Goal: Communication & Community: Ask a question

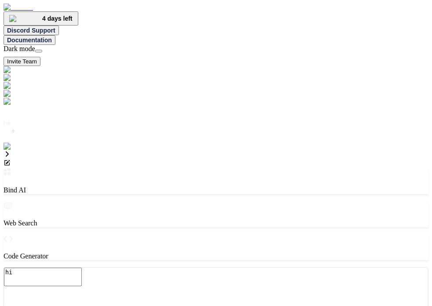
click at [82, 268] on textarea "hi" at bounding box center [43, 277] width 78 height 18
type textarea "x"
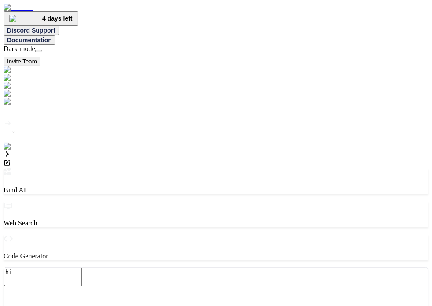
click at [82, 268] on textarea "hi" at bounding box center [43, 277] width 78 height 18
type textarea "x"
type textarea "hi"
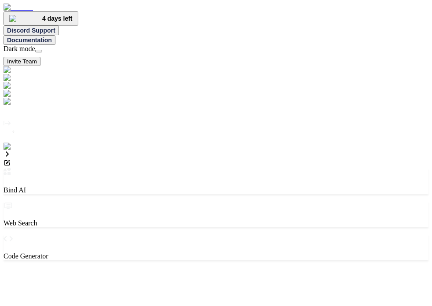
type textarea "x"
type textarea "hi"
type textarea "x"
type textarea "hi"
type textarea "x"
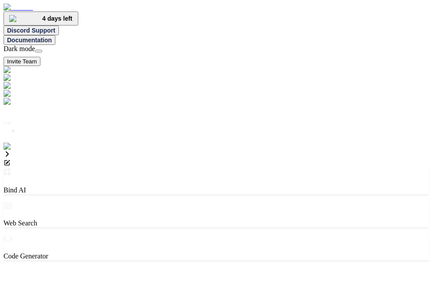
type textarea "hi"
type textarea "x"
type textarea "hi"
type textarea "x"
type textarea "hi"
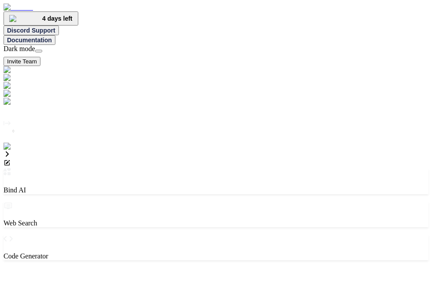
type textarea "x"
type textarea "hi"
type textarea "x"
type textarea "hi"
type textarea "x"
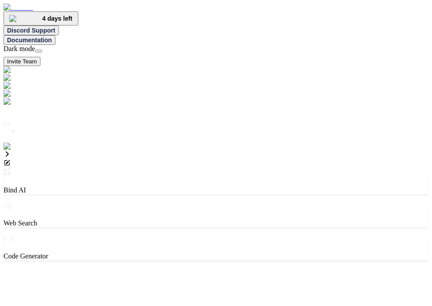
type textarea "hi"
type textarea "x"
type textarea "hi"
type textarea "x"
type textarea "hi"
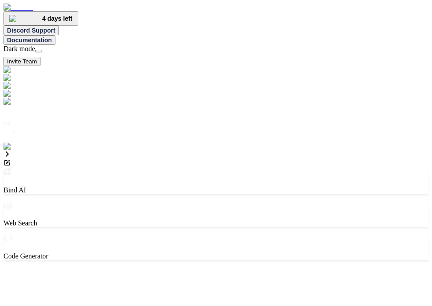
type textarea "x"
type textarea "hi"
type textarea "x"
type textarea "hi"
type textarea "x"
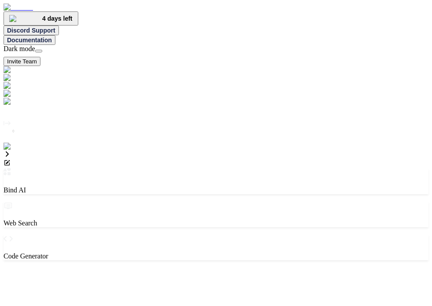
type textarea "hi"
type textarea "x"
type textarea "hi"
type textarea "x"
type textarea "hi"
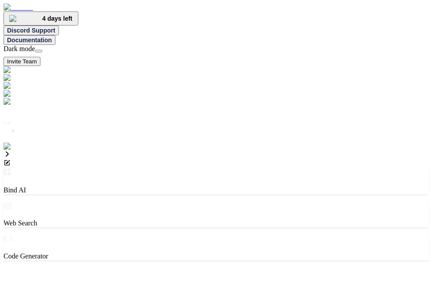
type textarea "x"
type textarea "hi"
type textarea "x"
type textarea "hi"
type textarea "x"
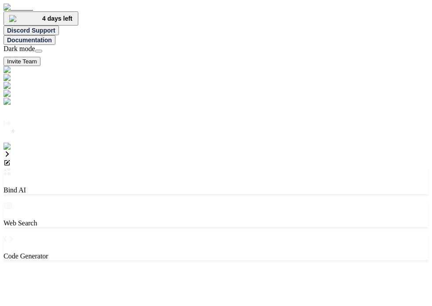
type textarea "hi"
type textarea "x"
type textarea "hi"
type textarea "x"
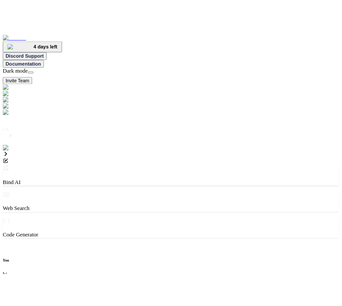
scroll to position [4, 0]
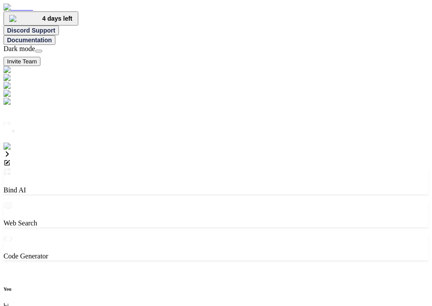
type textarea "x"
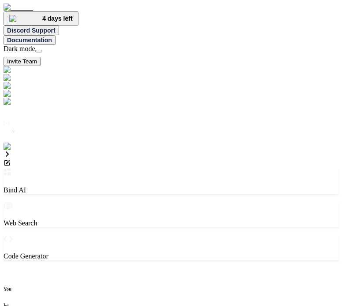
type textarea "x"
